Goal: Transaction & Acquisition: Obtain resource

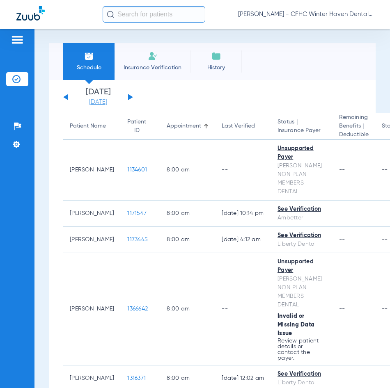
click at [103, 103] on link "[DATE]" at bounding box center [97, 102] width 49 height 8
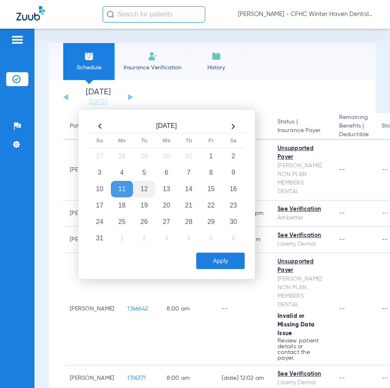
click at [145, 187] on td "12" at bounding box center [144, 189] width 22 height 16
click at [237, 262] on button "Apply" at bounding box center [220, 261] width 48 height 16
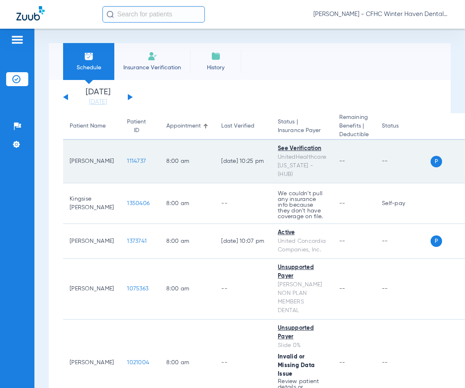
click at [127, 158] on span "1114737" at bounding box center [136, 161] width 19 height 6
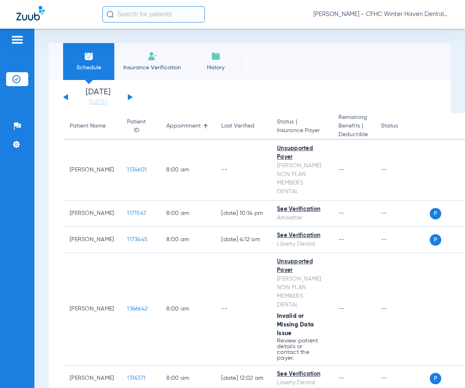
click at [129, 97] on div "Saturday 06-07-2025 Sunday 06-08-2025 Monday 06-09-2025 Tuesday 06-10-2025 Wedn…" at bounding box center [98, 97] width 70 height 18
click at [128, 97] on div "Saturday 06-07-2025 Sunday 06-08-2025 Monday 06-09-2025 Tuesday 06-10-2025 Wedn…" at bounding box center [98, 97] width 70 height 18
click at [130, 96] on button at bounding box center [130, 97] width 5 height 6
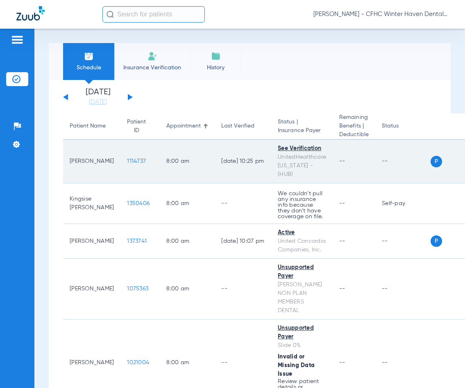
click at [128, 158] on span "1114737" at bounding box center [136, 161] width 19 height 6
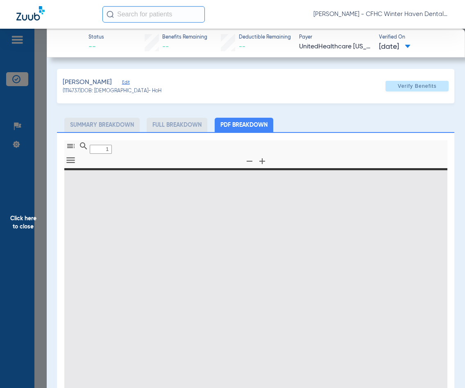
type input "0"
select select "page-width"
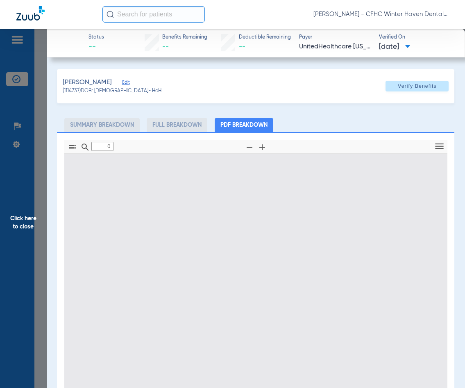
type input "1"
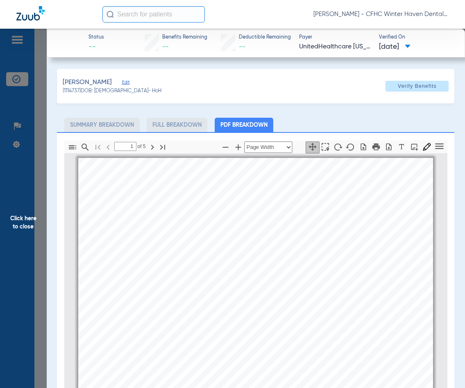
scroll to position [4, 0]
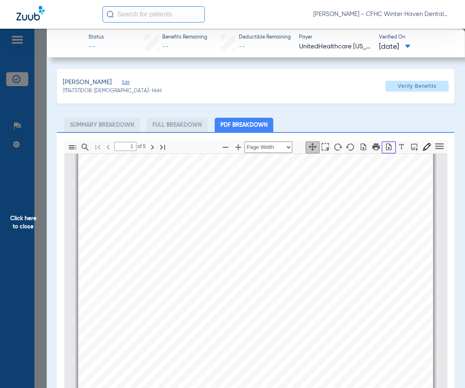
click at [385, 147] on icon "button" at bounding box center [389, 147] width 8 height 8
click at [24, 223] on span "Click here to close" at bounding box center [23, 223] width 47 height 388
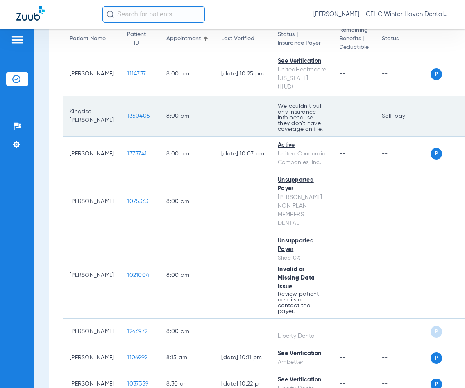
scroll to position [123, 0]
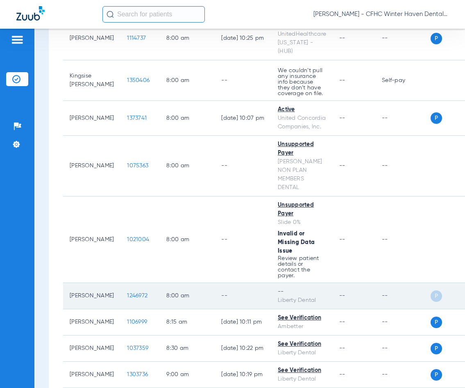
click at [134, 293] on span "1246972" at bounding box center [137, 296] width 21 height 6
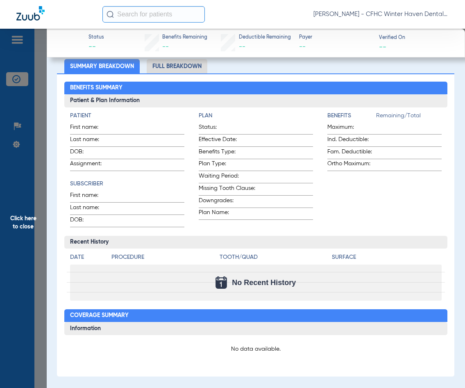
scroll to position [0, 0]
